Goal: Task Accomplishment & Management: Use online tool/utility

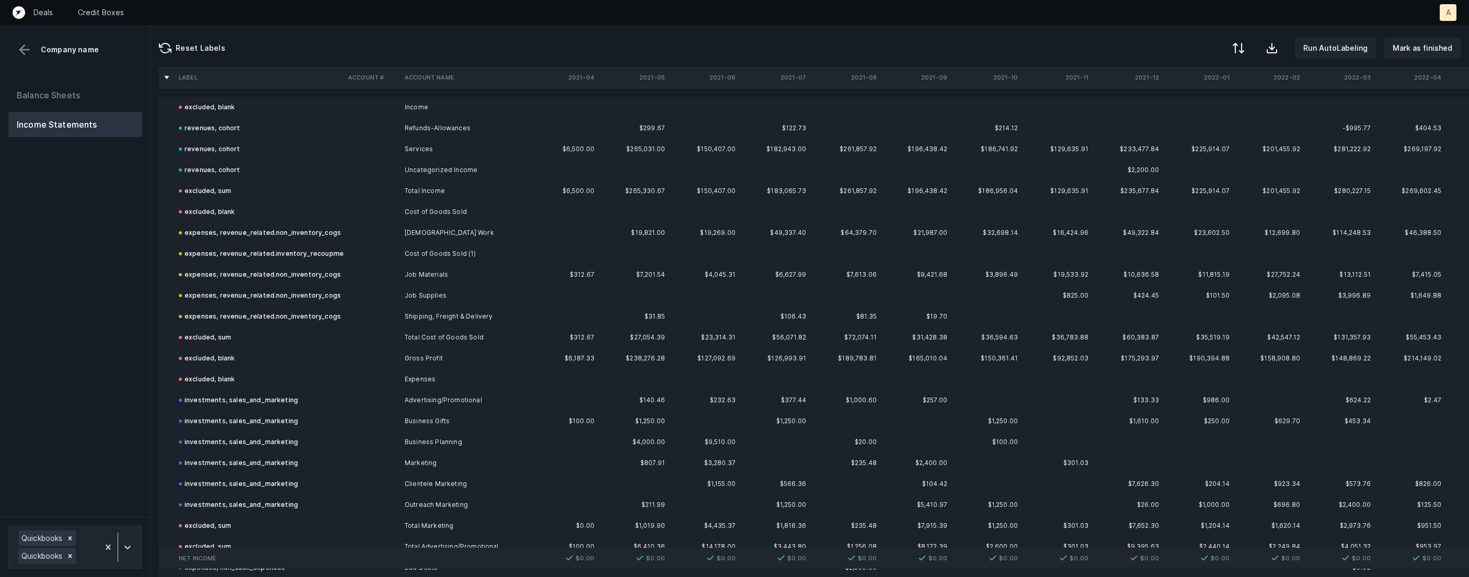
scroll to position [349, 0]
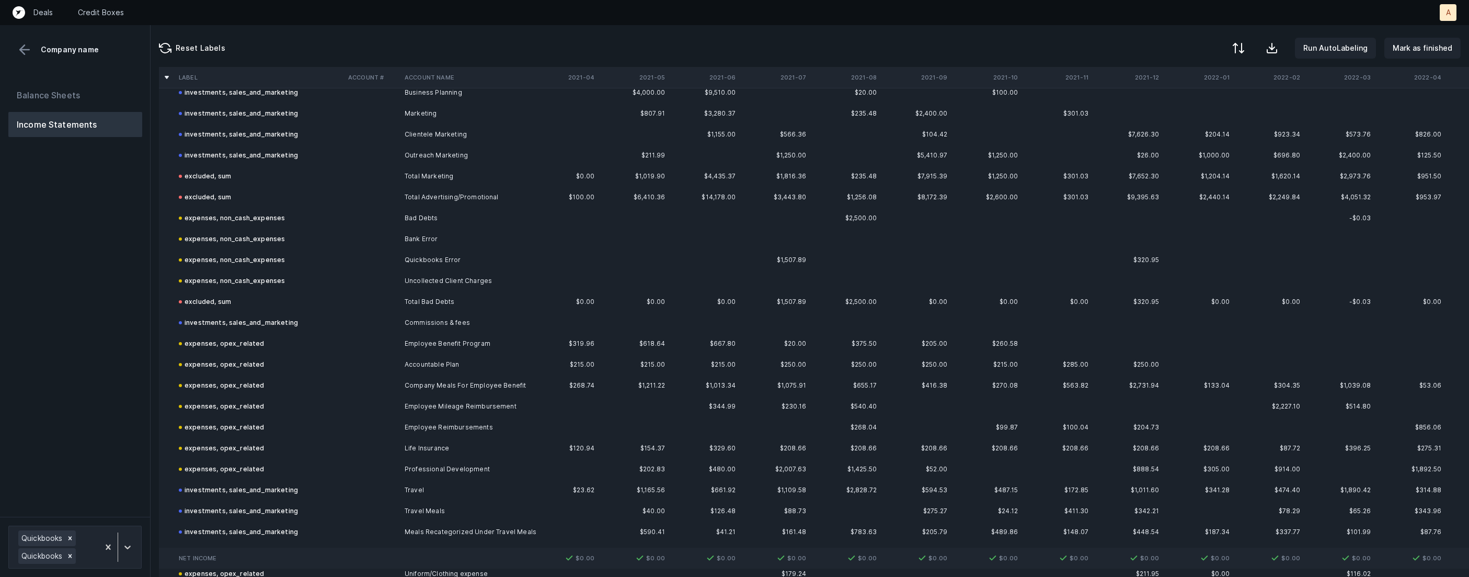
click at [283, 329] on td "investments, sales_and_marketing" at bounding box center [259, 322] width 169 height 21
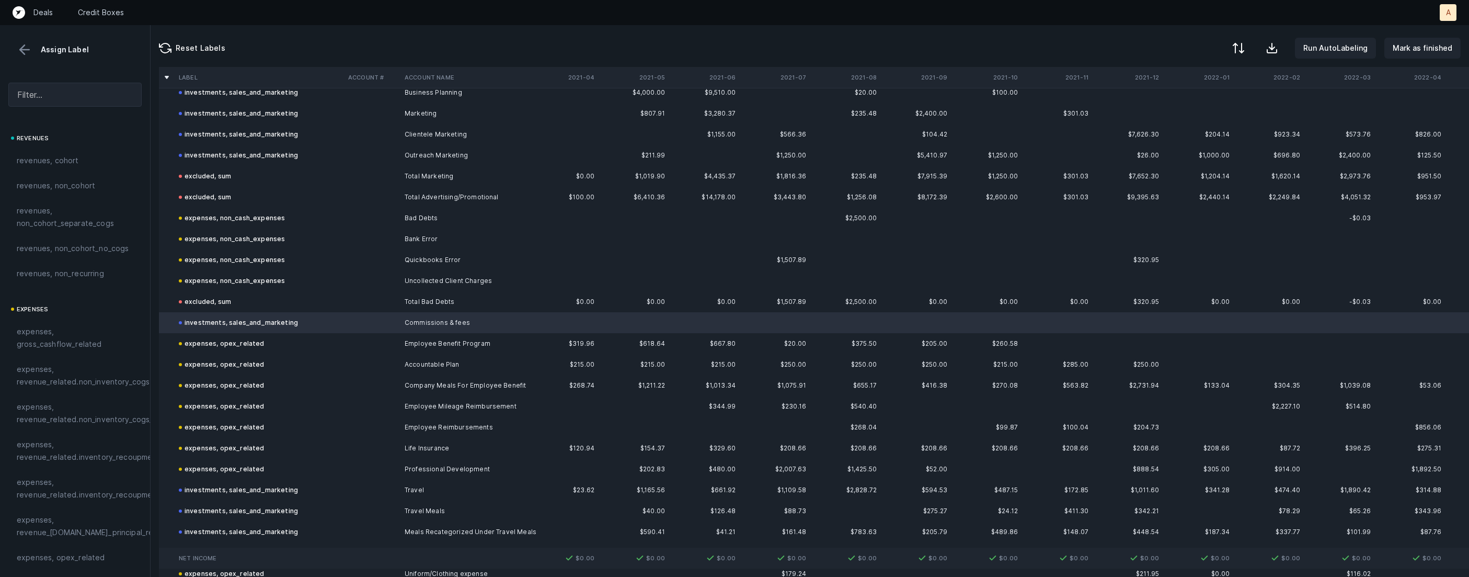
scroll to position [200, 0]
click at [90, 352] on span "expenses, opex_related" at bounding box center [61, 357] width 88 height 13
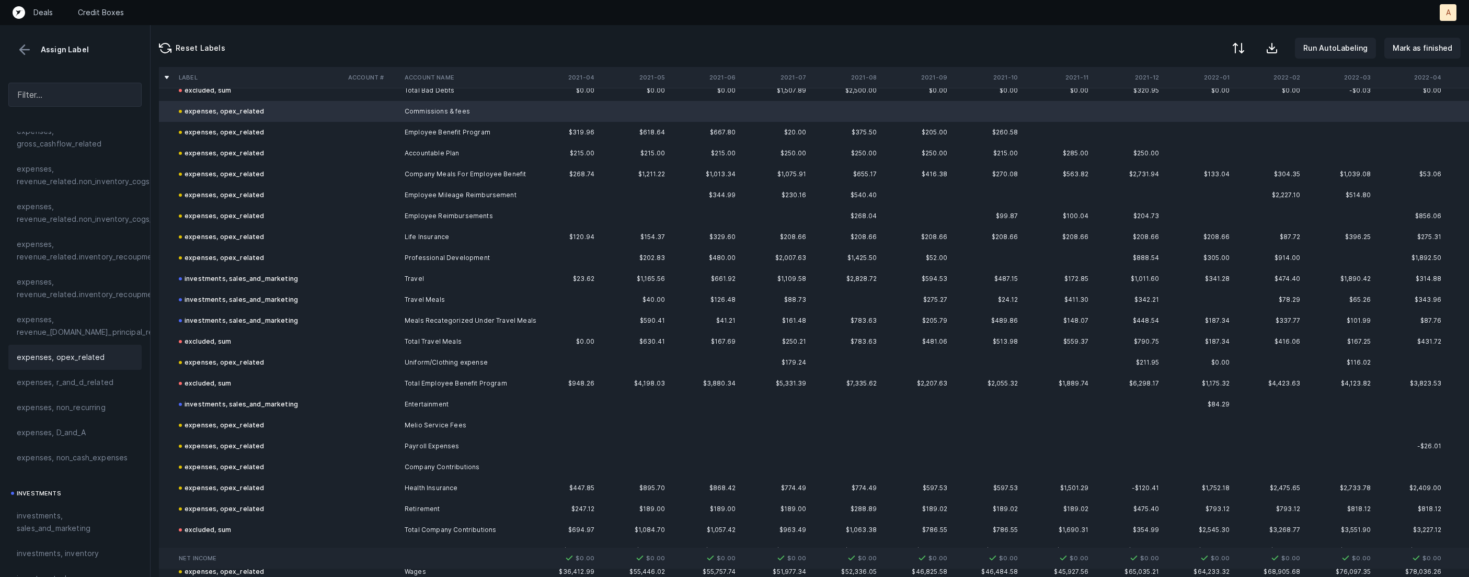
scroll to position [563, 0]
click at [375, 278] on td at bounding box center [372, 276] width 56 height 21
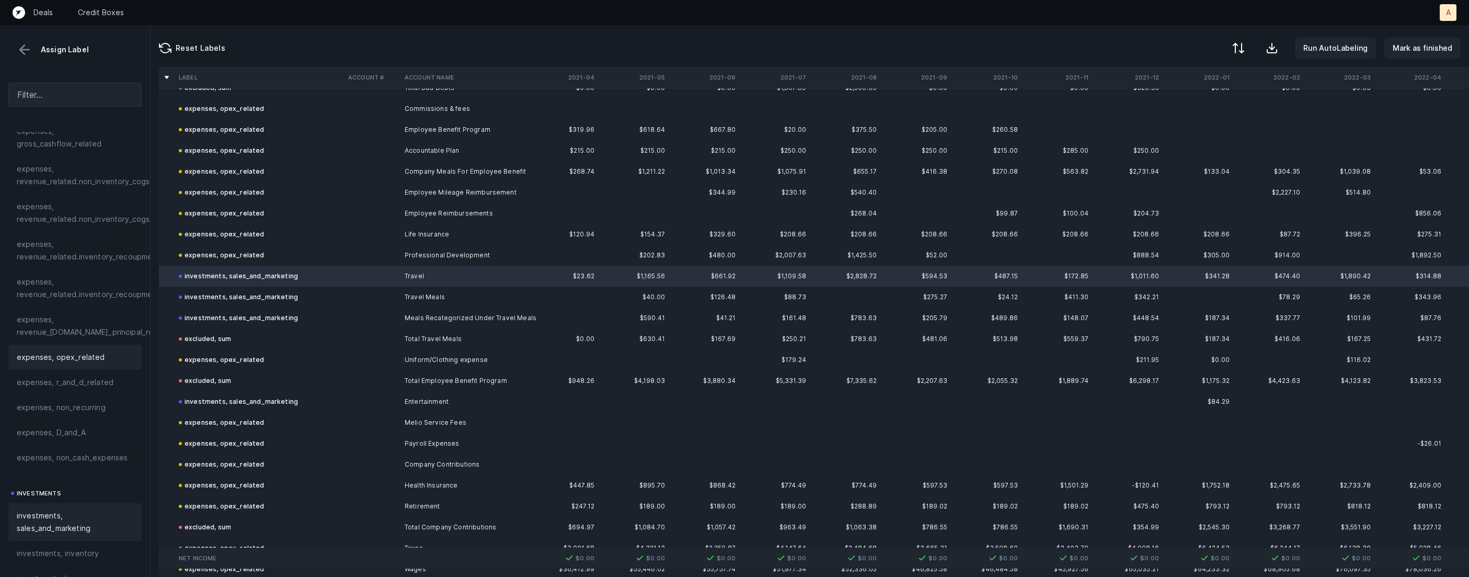
click at [102, 356] on div "expenses, opex_related" at bounding box center [75, 357] width 117 height 13
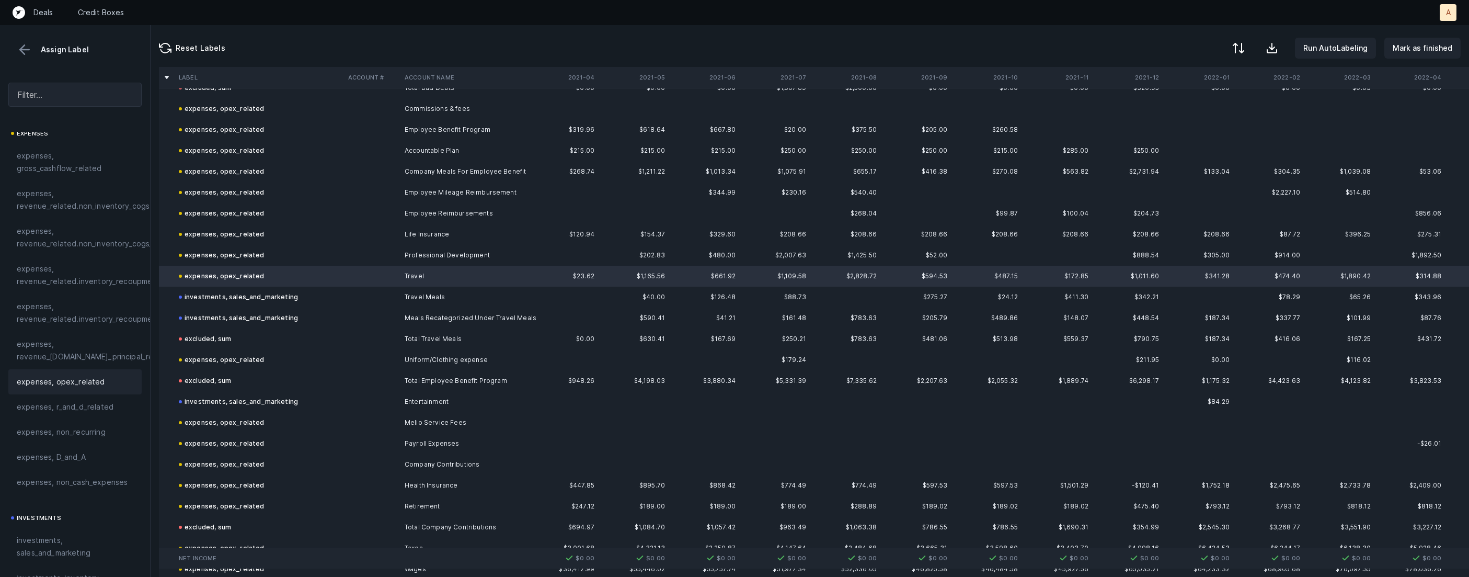
scroll to position [174, 0]
click at [290, 303] on td "investments, sales_and_marketing" at bounding box center [259, 297] width 169 height 21
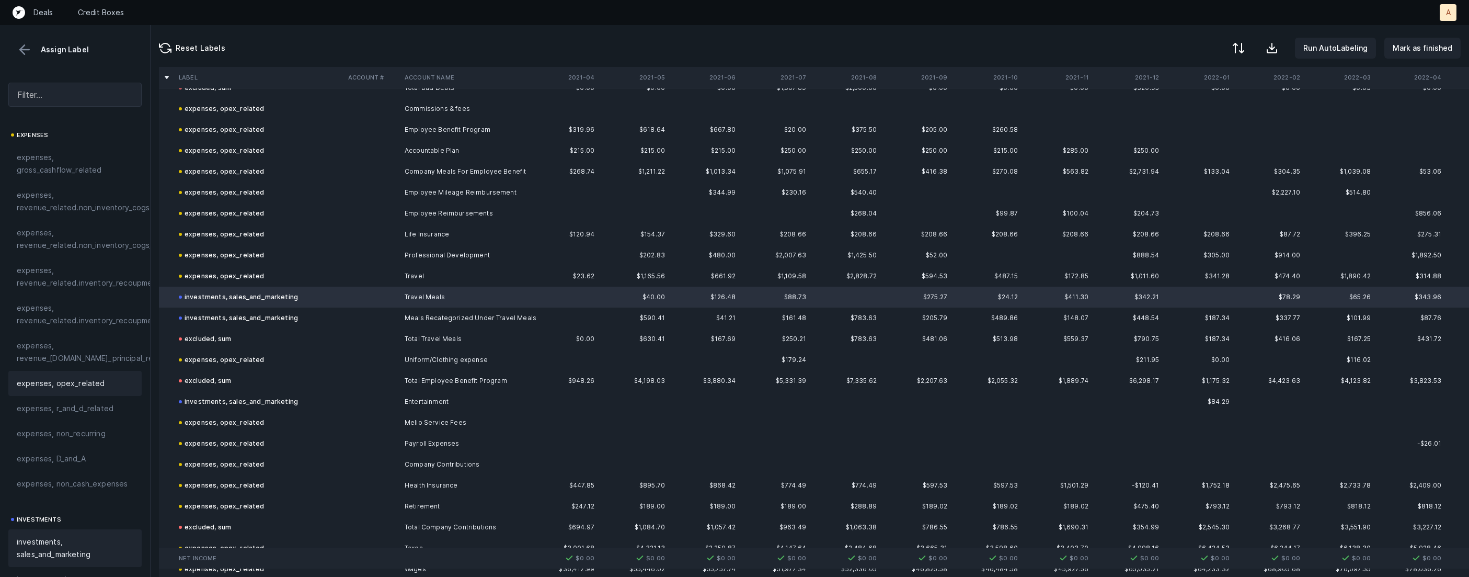
click at [80, 379] on span "expenses, opex_related" at bounding box center [61, 383] width 88 height 13
click at [330, 313] on td "investments, sales_and_marketing" at bounding box center [259, 317] width 169 height 21
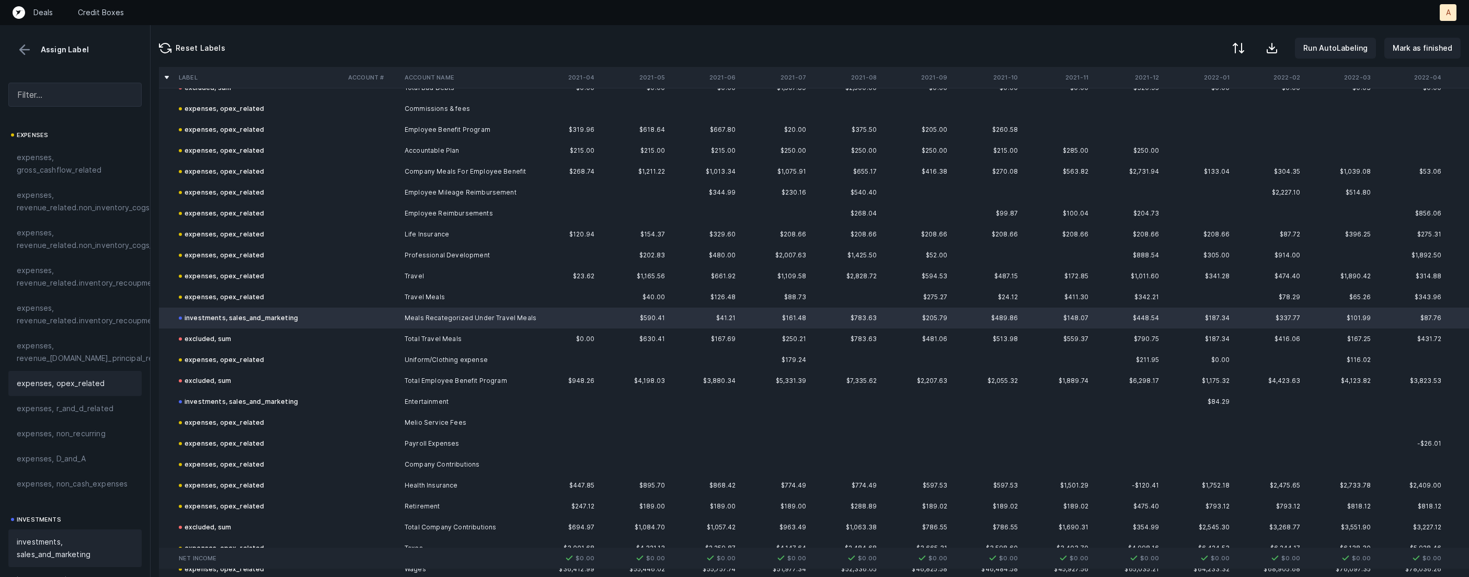
click at [98, 383] on span "expenses, opex_related" at bounding box center [61, 383] width 88 height 13
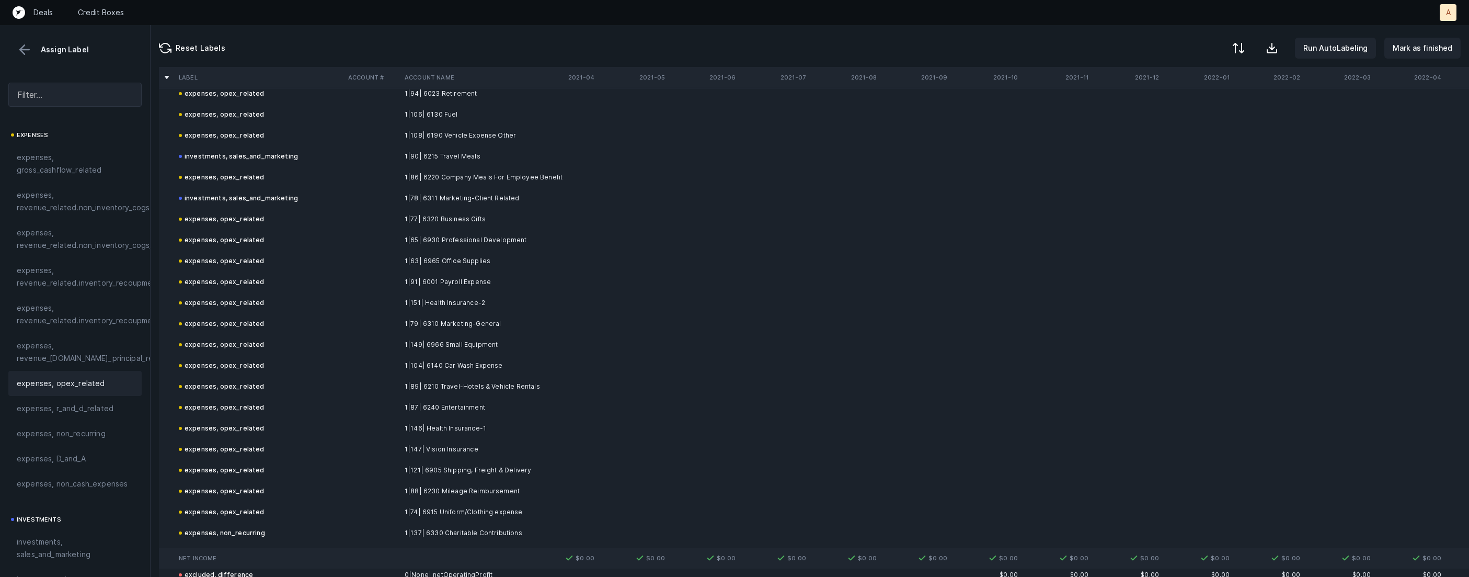
click at [498, 318] on td "1|79| 6310 Marketing-General" at bounding box center [465, 323] width 128 height 21
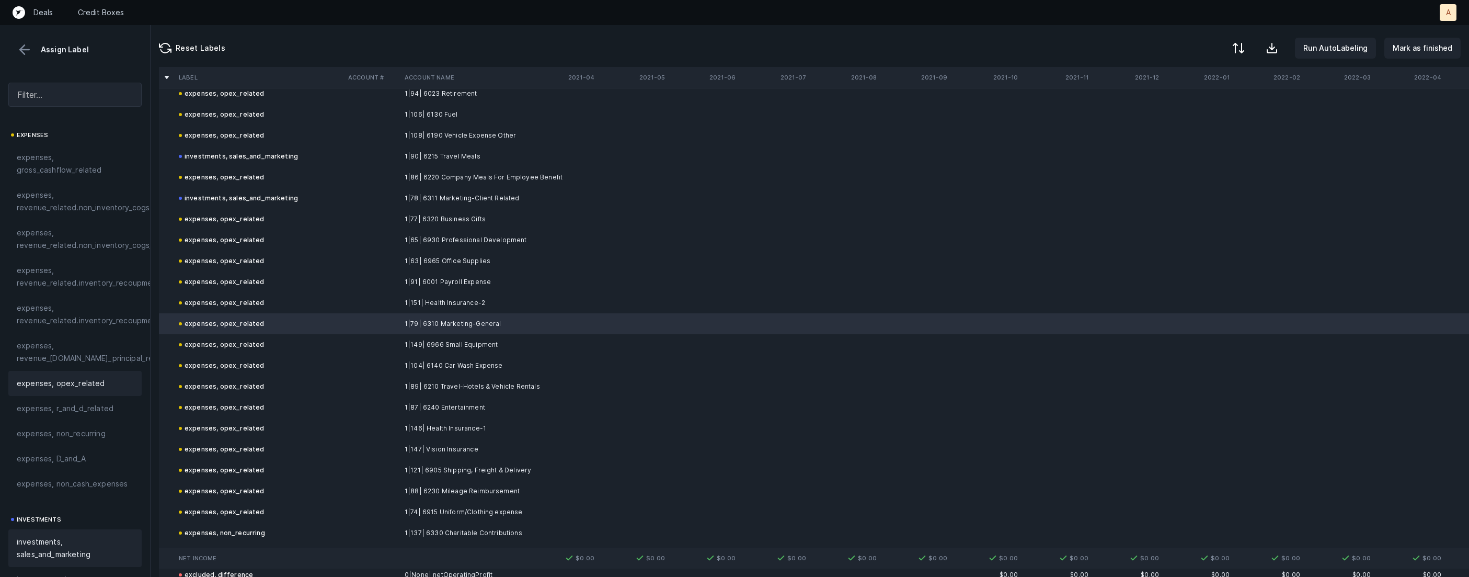
click at [84, 546] on span "investments, sales_and_marketing" at bounding box center [75, 547] width 117 height 25
click at [455, 379] on td "1|89| 6210 Travel-Hotels & Vehicle Rentals" at bounding box center [465, 386] width 128 height 21
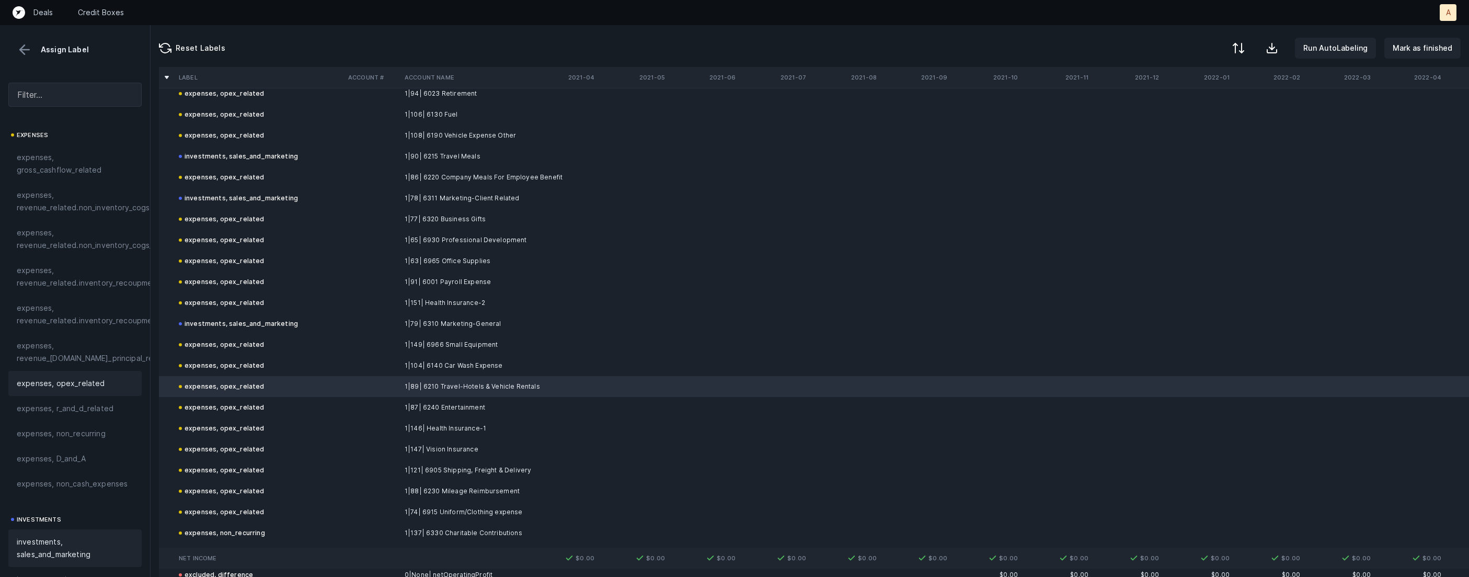
click at [62, 541] on span "investments, sales_and_marketing" at bounding box center [75, 547] width 117 height 25
click at [361, 407] on td at bounding box center [372, 407] width 56 height 21
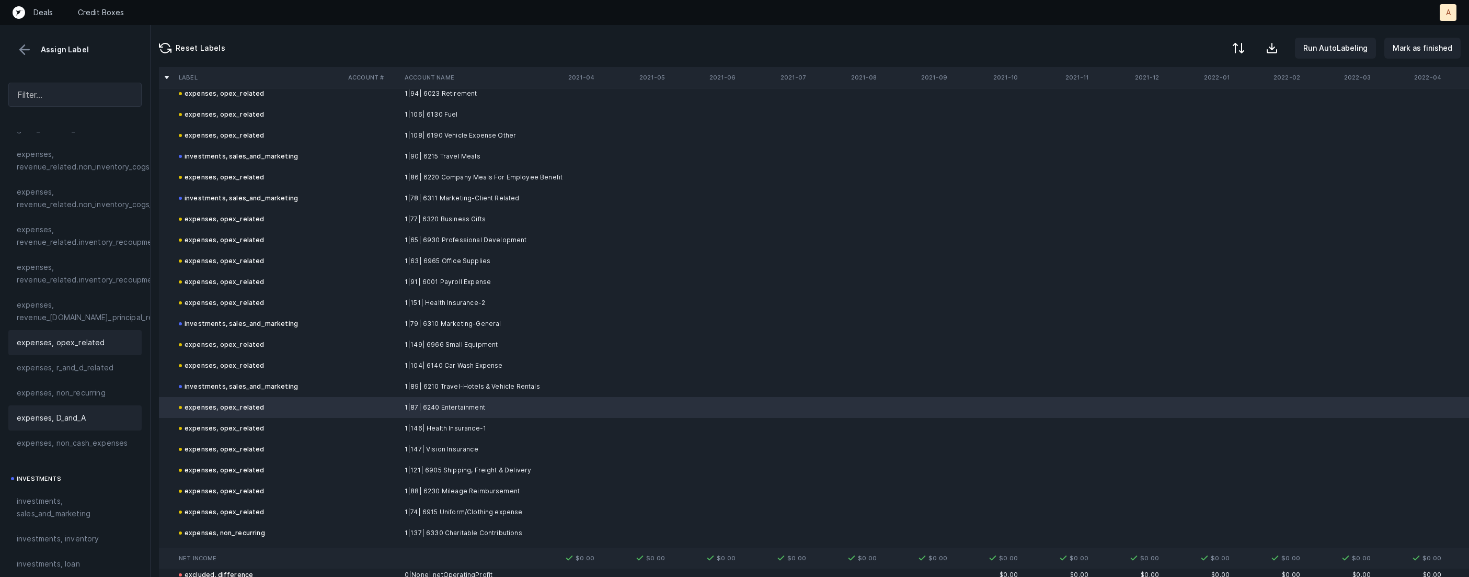
scroll to position [221, 0]
click at [61, 499] on span "investments, sales_and_marketing" at bounding box center [75, 501] width 117 height 25
click at [1400, 44] on p "Mark as finished" at bounding box center [1423, 48] width 60 height 13
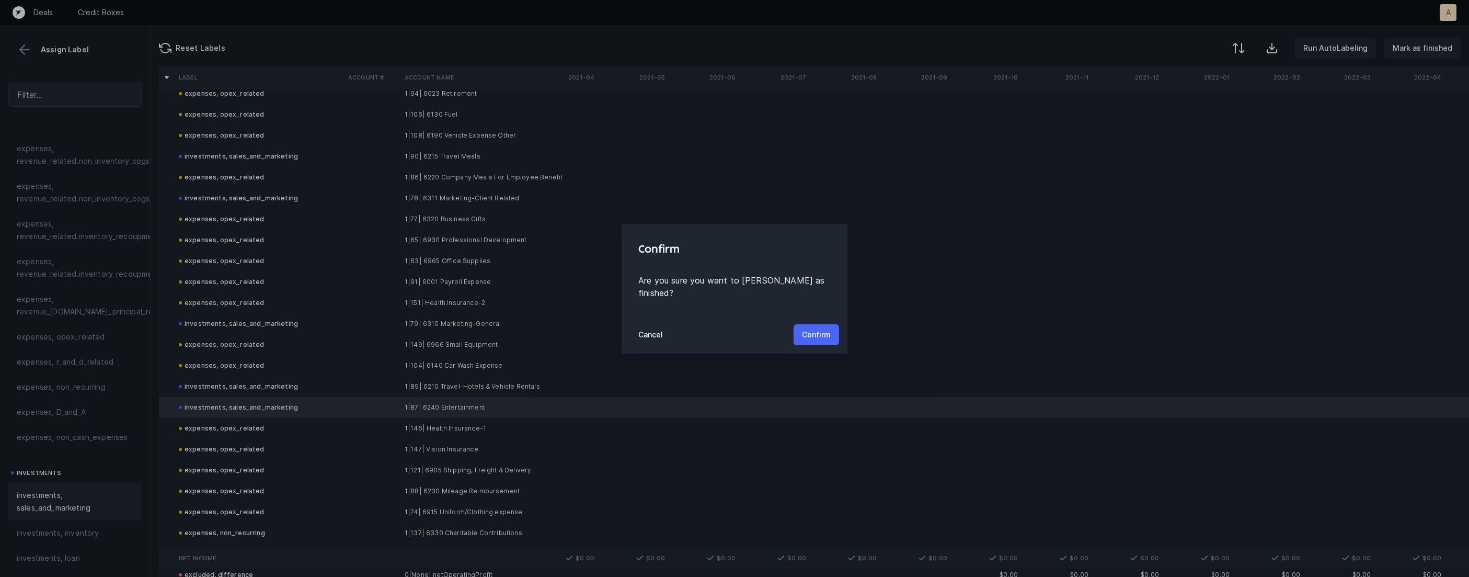
click at [823, 324] on button "Confirm" at bounding box center [816, 334] width 45 height 21
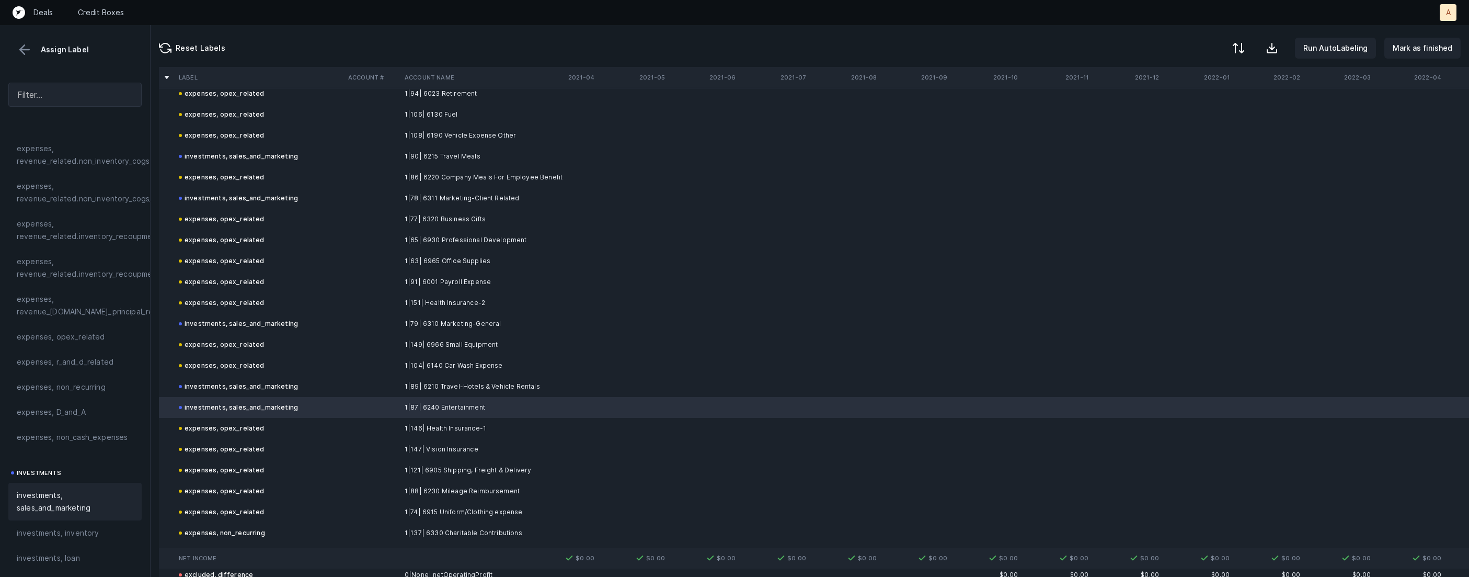
click at [21, 47] on button at bounding box center [25, 50] width 16 height 16
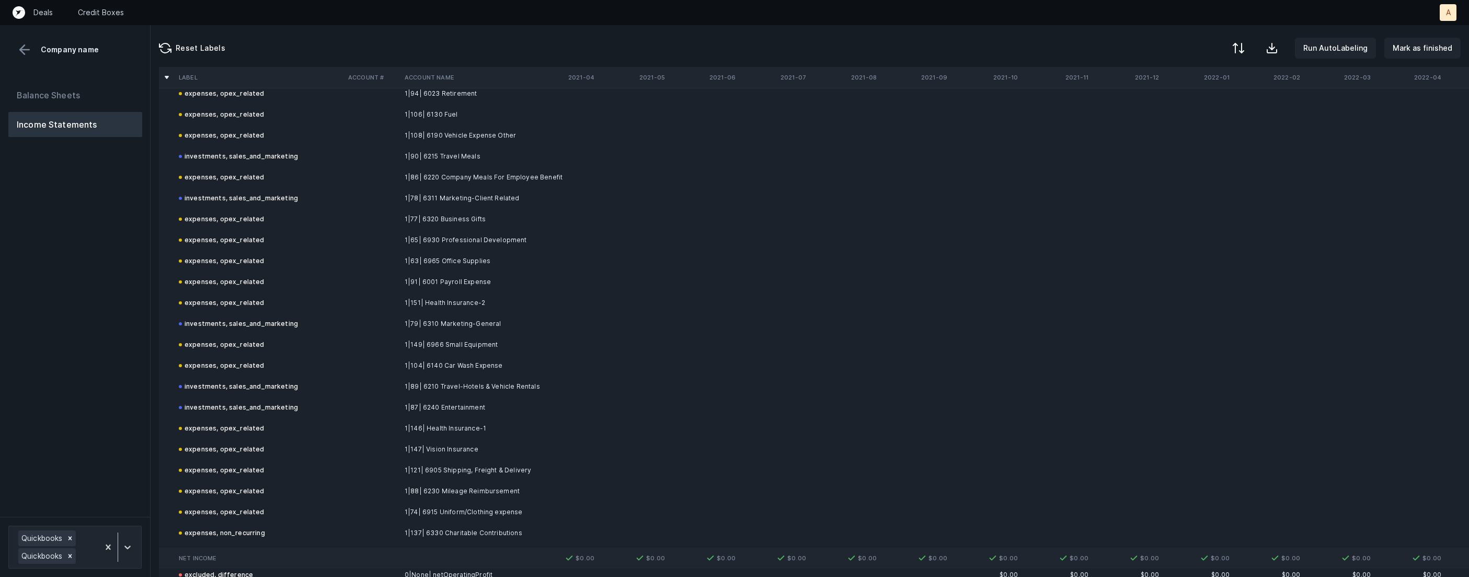
click at [21, 47] on button at bounding box center [25, 50] width 16 height 16
